Goal: Check status: Check status

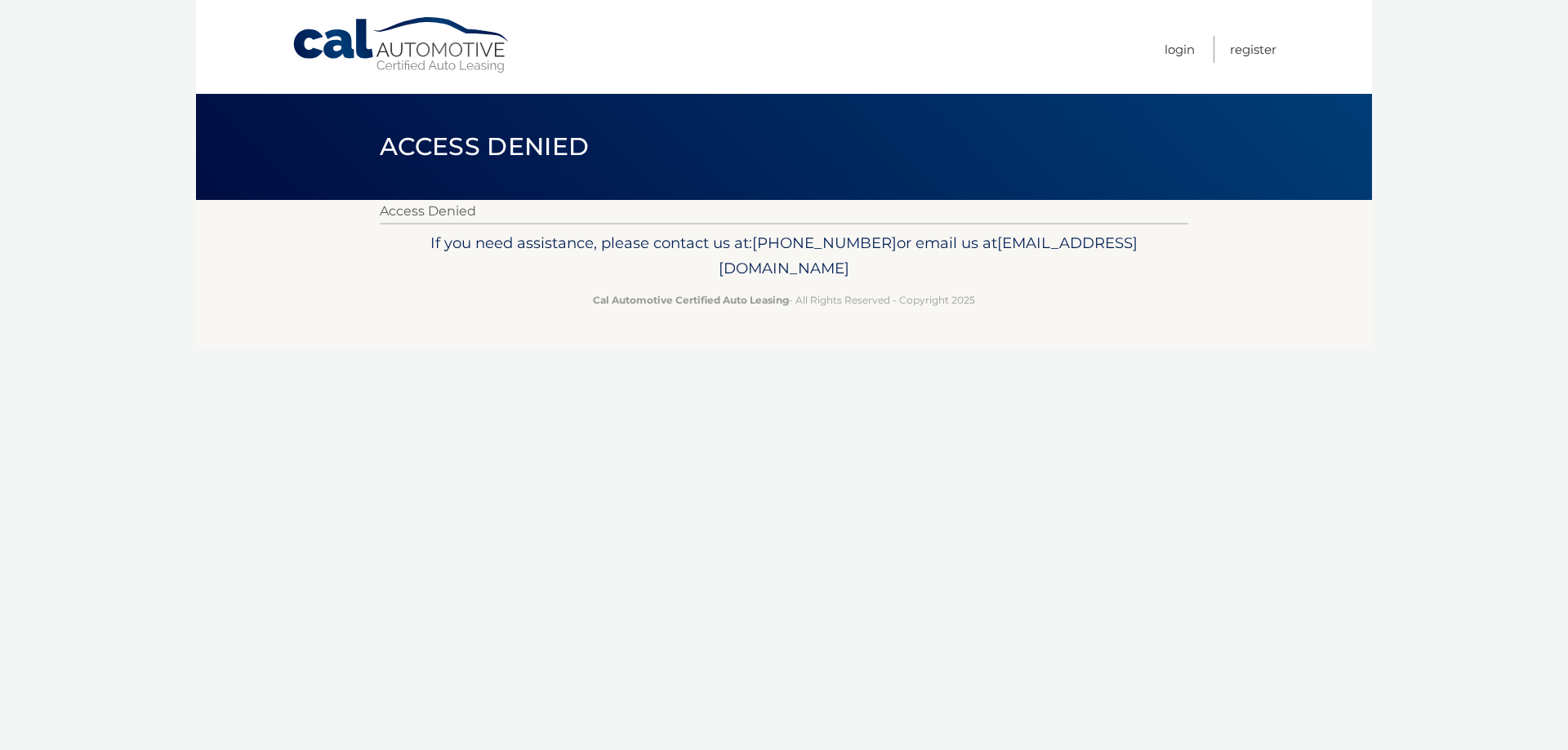
click at [324, 46] on link "Cal Automotive" at bounding box center [402, 45] width 221 height 58
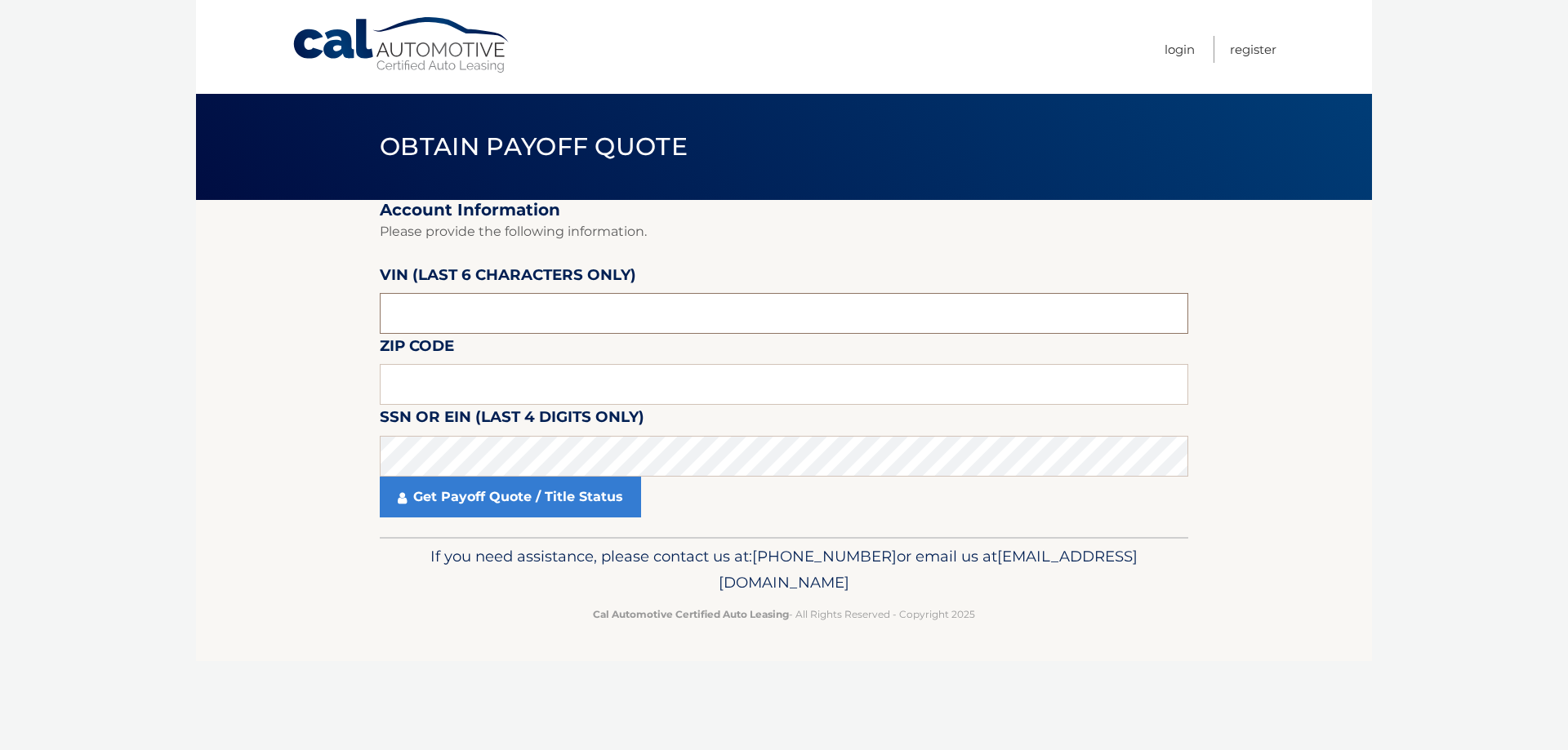
click at [542, 320] on input "text" at bounding box center [784, 314] width 808 height 41
drag, startPoint x: 542, startPoint y: 320, endPoint x: 375, endPoint y: 346, distance: 169.0
click at [375, 346] on section "Account Information Please provide the following information. [PERSON_NAME] (la…" at bounding box center [784, 369] width 1177 height 338
type input "08889"
type input "410123"
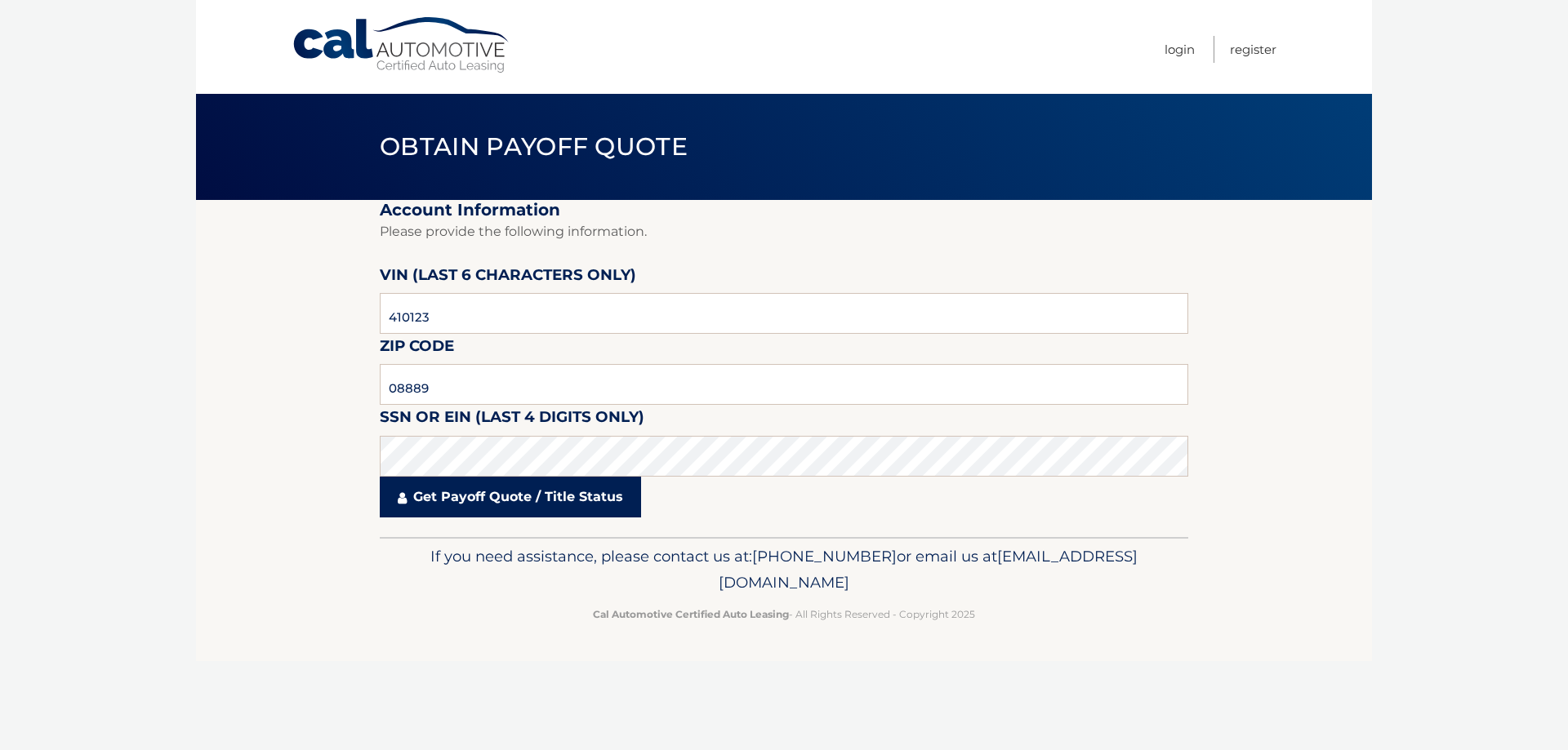
click at [549, 495] on link "Get Payoff Quote / Title Status" at bounding box center [510, 497] width 262 height 41
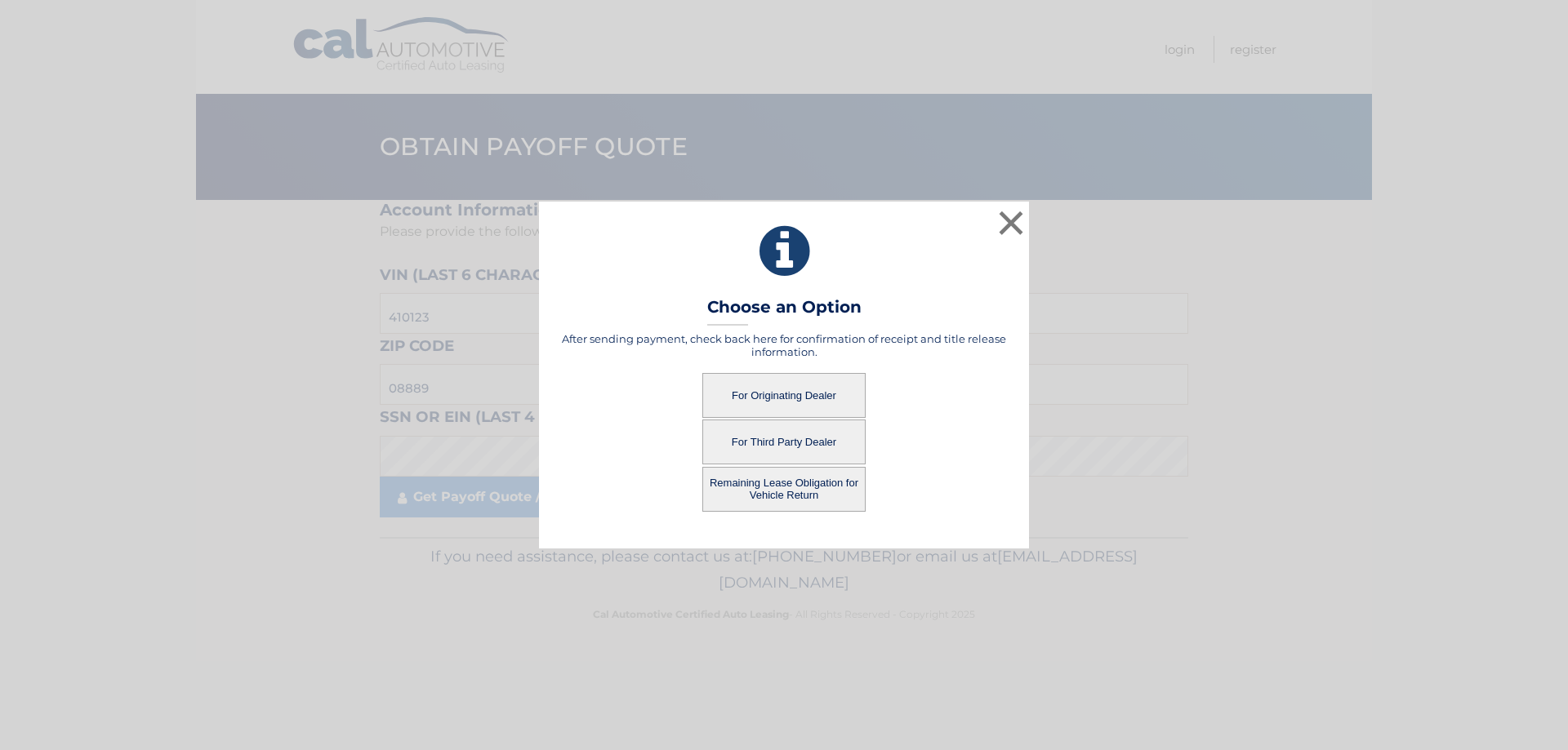
click at [741, 396] on button "For Originating Dealer" at bounding box center [784, 395] width 164 height 45
click at [797, 396] on button "For Originating Dealer" at bounding box center [784, 395] width 164 height 45
